Goal: Purchase product/service

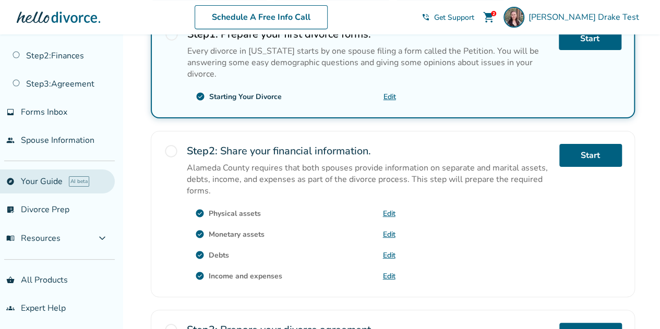
scroll to position [221, 0]
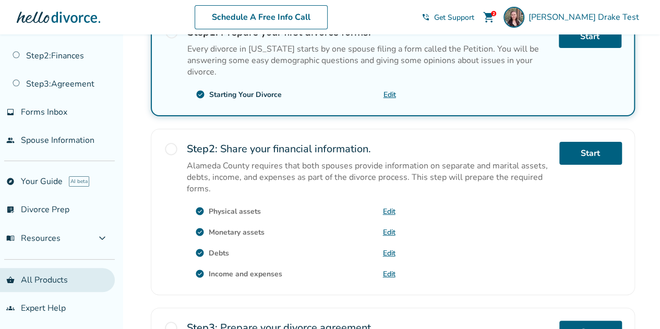
click at [35, 278] on link "shopping_basket All Products" at bounding box center [57, 280] width 115 height 24
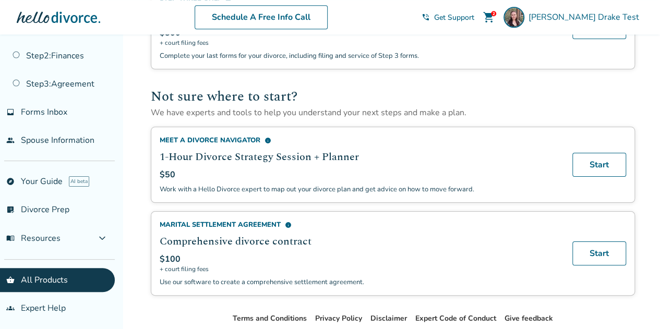
scroll to position [650, 0]
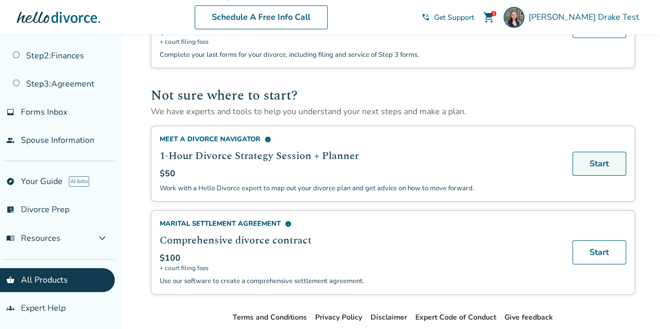
click at [593, 162] on link "Start" at bounding box center [600, 164] width 54 height 24
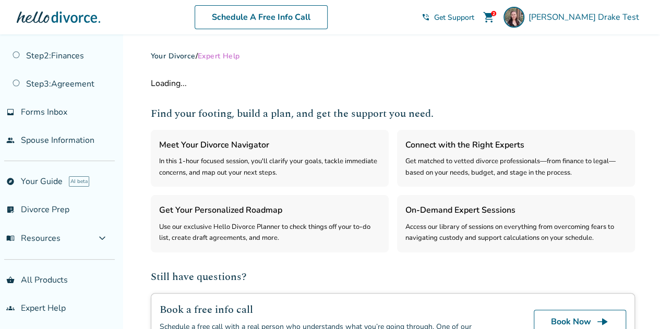
select select "***"
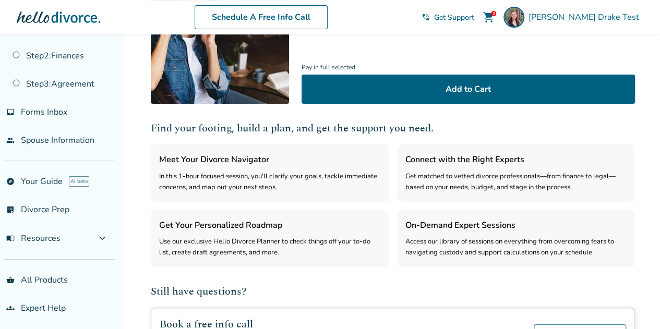
scroll to position [324, 0]
